Goal: Information Seeking & Learning: Understand process/instructions

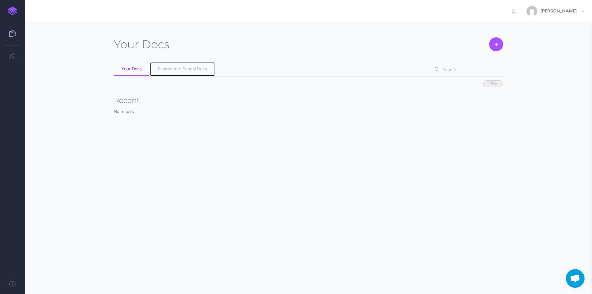
click at [185, 69] on span "Ecommerce School Docs" at bounding box center [182, 69] width 49 height 6
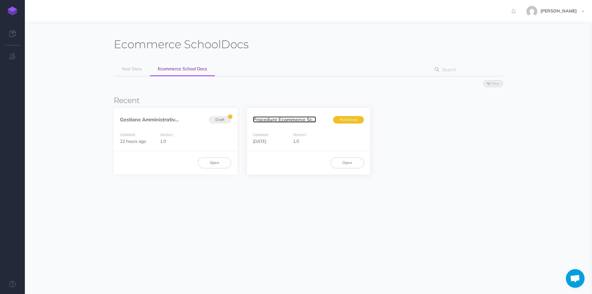
click at [286, 119] on link "Procedure Ecommerce Sc..." at bounding box center [284, 119] width 63 height 6
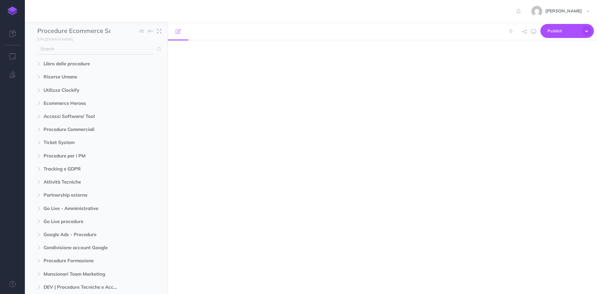
click at [52, 49] on input "text" at bounding box center [95, 49] width 116 height 11
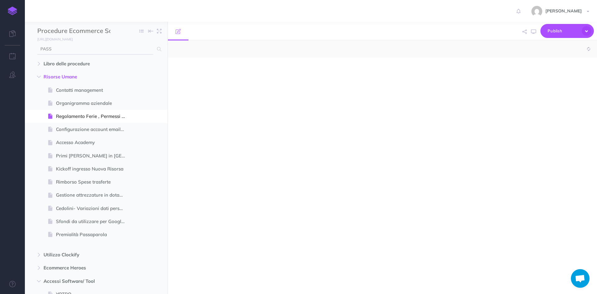
type input "PASSA"
select select "null"
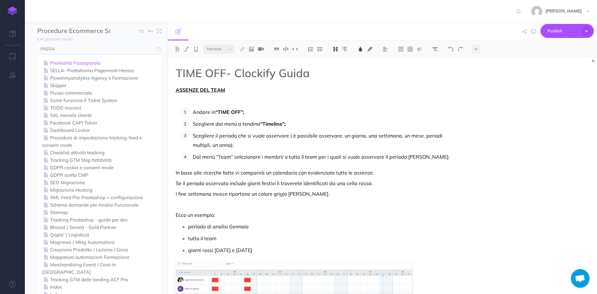
type input "PASSA"
click at [63, 63] on link "Premialità Passaparola" at bounding box center [99, 62] width 115 height 7
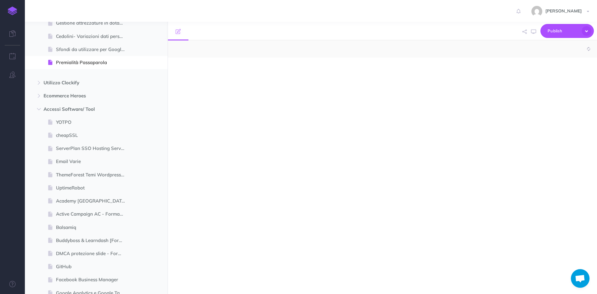
scroll to position [178, 0]
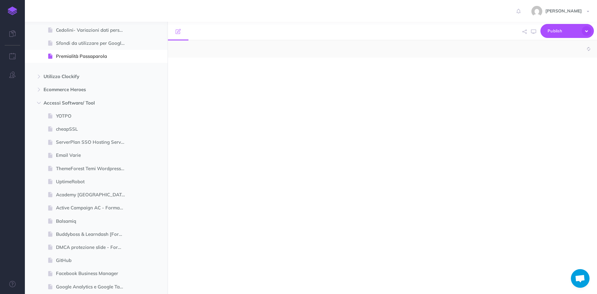
select select "null"
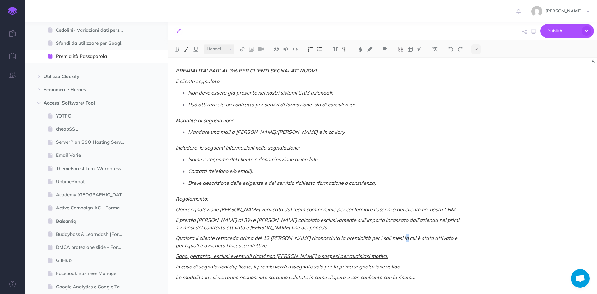
drag, startPoint x: 394, startPoint y: 241, endPoint x: 399, endPoint y: 241, distance: 5.0
click at [398, 239] on p "Qualora il cliente retroceda prima dei 12 [PERSON_NAME] riconosciuta la premial…" at bounding box center [318, 241] width 285 height 15
drag, startPoint x: 570, startPoint y: 197, endPoint x: 561, endPoint y: 154, distance: 44.3
click at [563, 191] on div "PREMIALITA' PARI AL 3% PER CLIENTI SEGNALATI NUOVI Il cliente segnalato: Non de…" at bounding box center [382, 176] width 429 height 236
click at [276, 235] on em "Qualora il cliente retroceda prima dei 12 [PERSON_NAME] riconosciuta la premial…" at bounding box center [317, 242] width 283 height 14
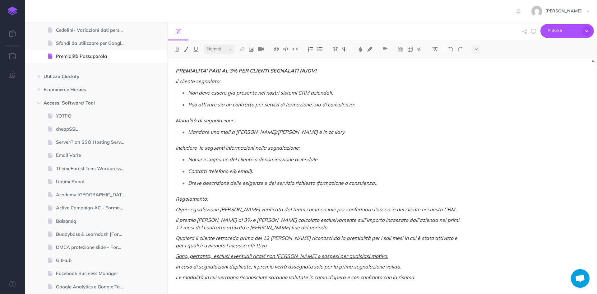
click at [423, 279] on p "Le modalità in cui verranno riconosciute saranno valutate in corso d’opera e co…" at bounding box center [318, 276] width 285 height 7
click at [277, 132] on em "Mandare una mail a [PERSON_NAME]/[PERSON_NAME] e in cc Ilary" at bounding box center [266, 132] width 156 height 6
drag, startPoint x: 298, startPoint y: 132, endPoint x: 271, endPoint y: 131, distance: 26.7
click at [265, 132] on em "Mandare una mail a [PERSON_NAME]/[PERSON_NAME] e in cc Ilary" at bounding box center [266, 132] width 156 height 6
drag, startPoint x: 280, startPoint y: 130, endPoint x: 282, endPoint y: 133, distance: 3.3
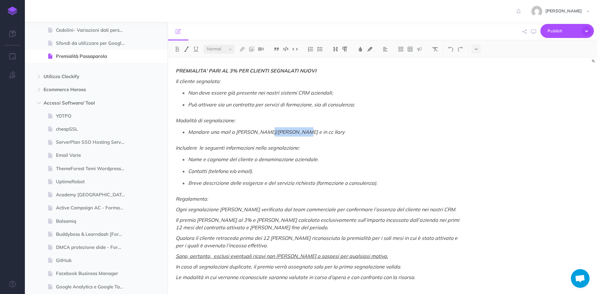
click at [280, 130] on em "Mandare una mail a [PERSON_NAME]/[PERSON_NAME] e in cc Ilary" at bounding box center [266, 132] width 156 height 6
click at [282, 133] on em "Mandare una mail a [PERSON_NAME]/[PERSON_NAME] e in cc Ilary" at bounding box center [266, 132] width 156 height 6
drag, startPoint x: 282, startPoint y: 133, endPoint x: 266, endPoint y: 134, distance: 15.3
click at [266, 134] on em "Mandare una mail a [PERSON_NAME]/[PERSON_NAME] e in cc Ilary" at bounding box center [266, 132] width 156 height 6
click at [278, 133] on em "Mandare una mail a [PERSON_NAME]/[PERSON_NAME] e in cc Ilary" at bounding box center [266, 132] width 156 height 6
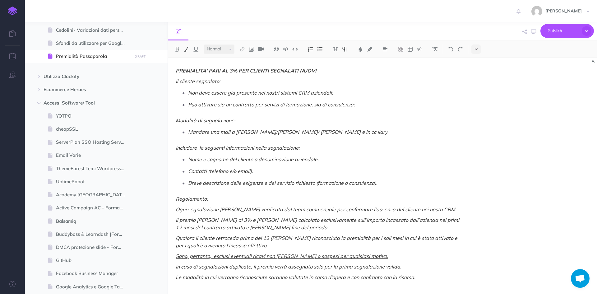
click at [356, 134] on p "Mandare una mail a [PERSON_NAME]/[PERSON_NAME]/ [PERSON_NAME] e in cc Ilary" at bounding box center [324, 131] width 272 height 9
click at [342, 152] on div "PREMIALITA' PARI AL 3% PER CLIENTI SEGNALATI NUOVI Il cliente segnalato: Non de…" at bounding box center [318, 176] width 300 height 236
